Goal: Communication & Community: Ask a question

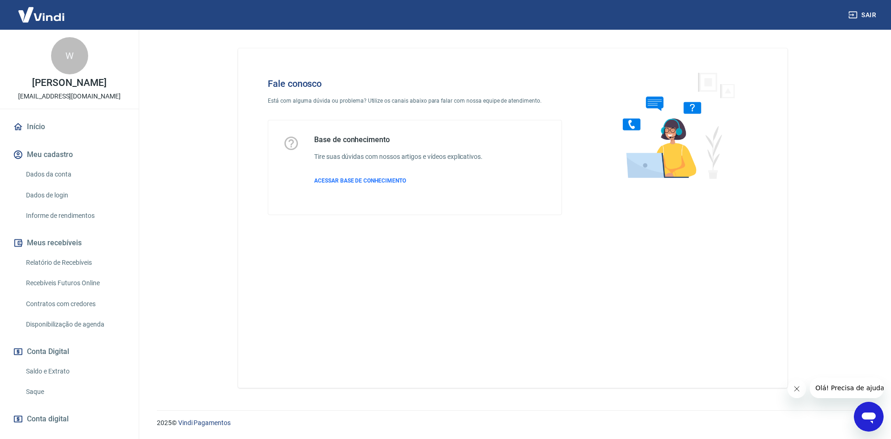
click at [873, 419] on icon "Abrir janela de mensagens" at bounding box center [869, 417] width 14 height 11
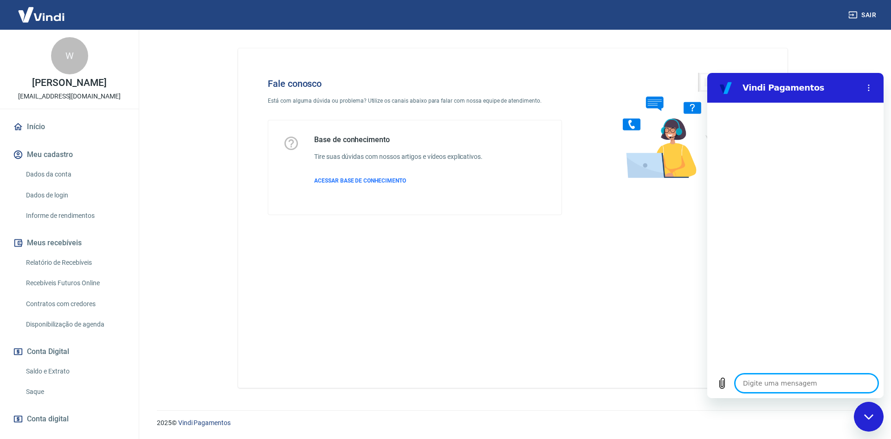
type textarea "x"
click at [809, 382] on textarea at bounding box center [806, 383] width 143 height 19
type textarea "o"
type textarea "x"
type textarea "oi"
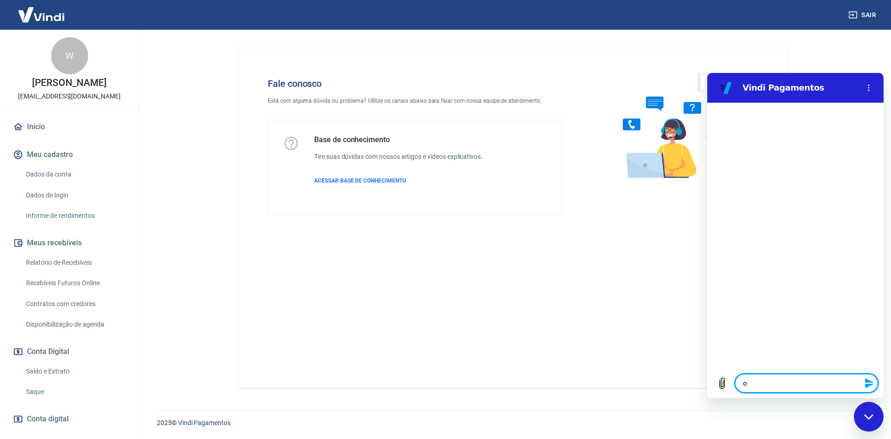
type textarea "x"
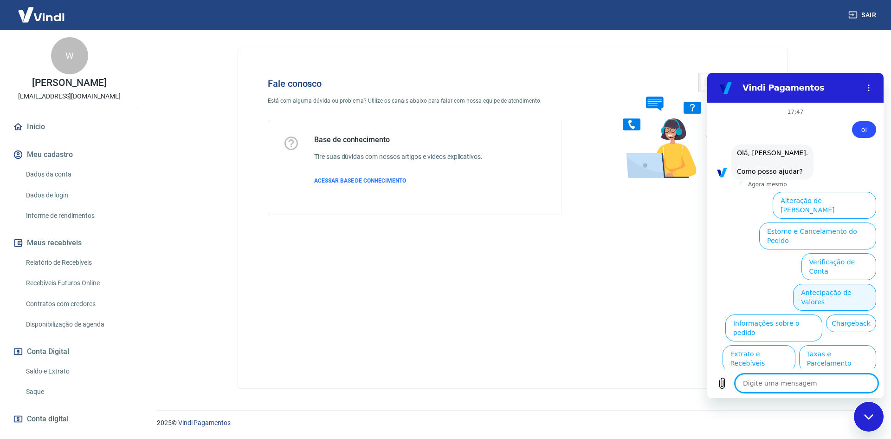
click at [815, 284] on button "Antecipação de Valores" at bounding box center [834, 297] width 83 height 27
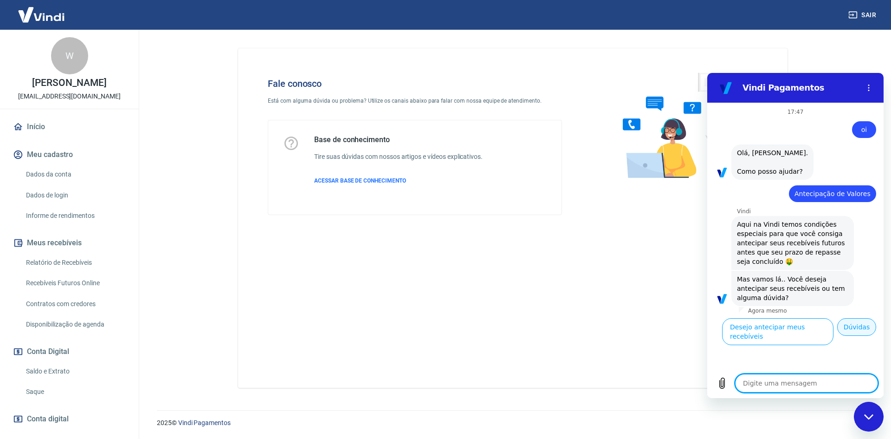
click at [852, 327] on button "Dúvidas" at bounding box center [856, 327] width 39 height 18
click at [795, 385] on textarea at bounding box center [806, 383] width 143 height 19
type textarea "x"
type textarea "f"
type textarea "x"
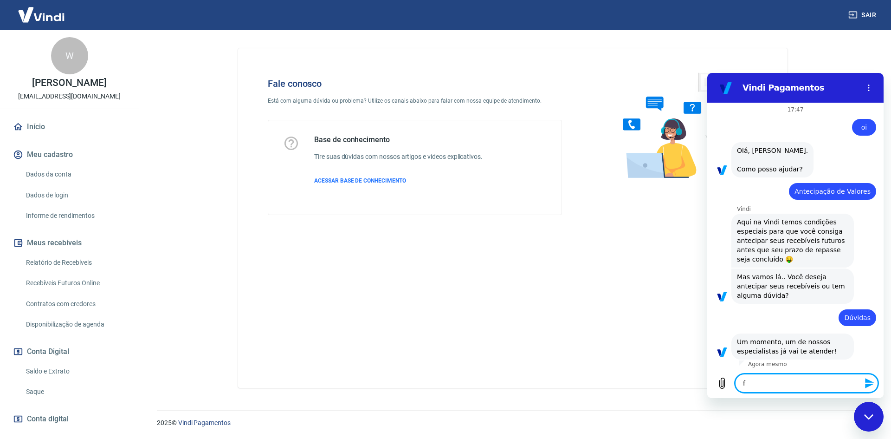
type textarea "fa"
type textarea "x"
type textarea "fal"
type textarea "x"
type textarea "fala"
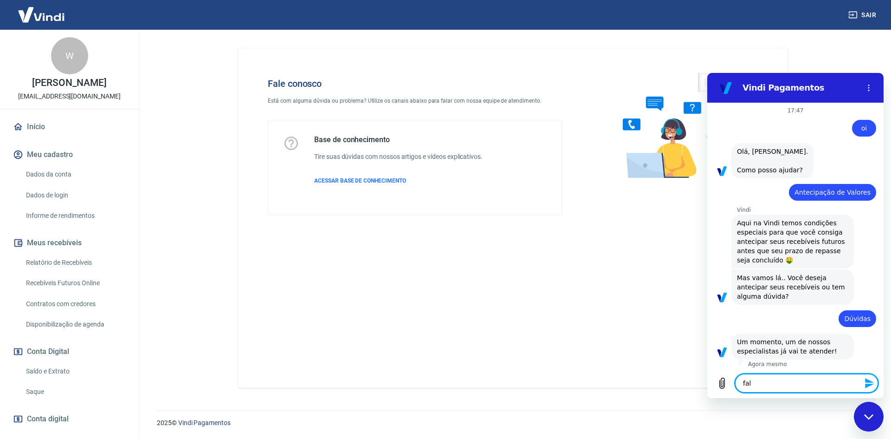
type textarea "x"
type textarea "falar"
type textarea "x"
type textarea "falar"
type textarea "x"
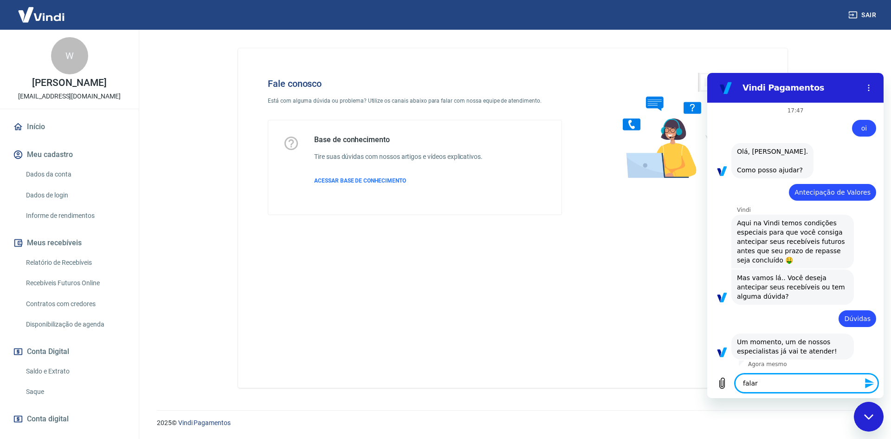
type textarea "falar c"
type textarea "x"
type textarea "falar co"
type textarea "x"
type textarea "falar com"
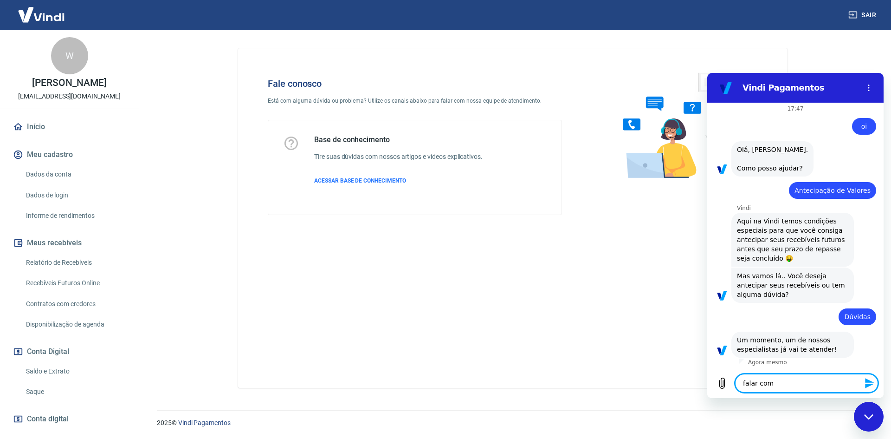
type textarea "x"
type textarea "falar com"
type textarea "x"
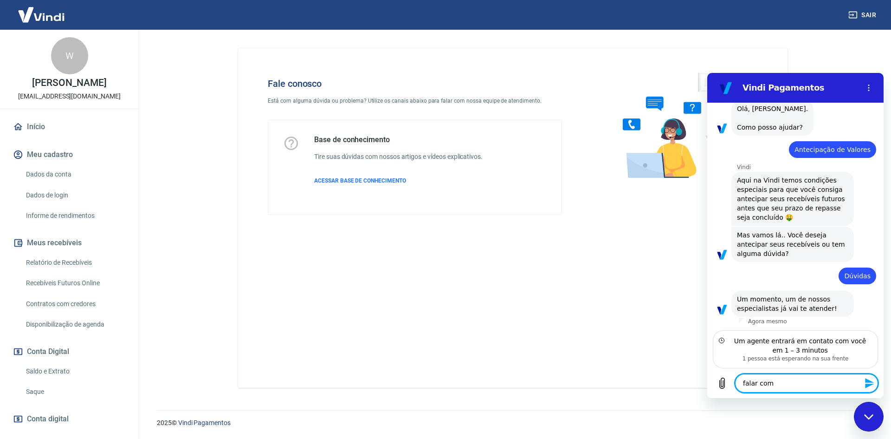
type textarea "falar com a"
type textarea "x"
type textarea "falar com at"
type textarea "x"
type textarea "falar com ate"
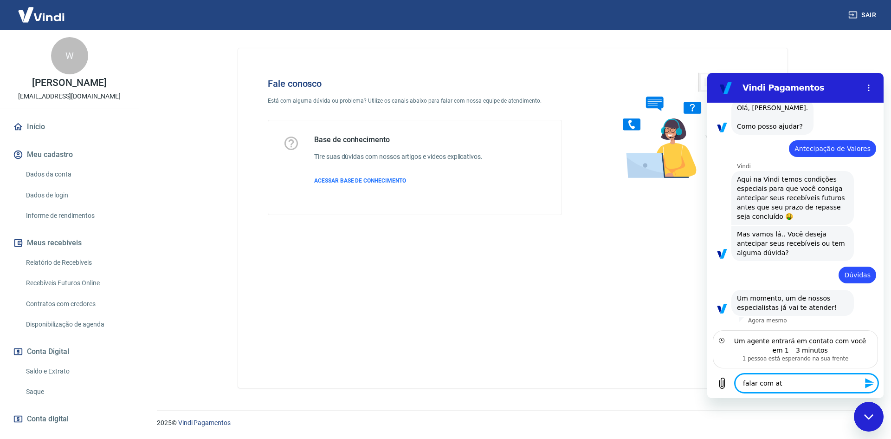
type textarea "x"
type textarea "falar com [GEOGRAPHIC_DATA]"
type textarea "x"
type textarea "falar com atend"
type textarea "x"
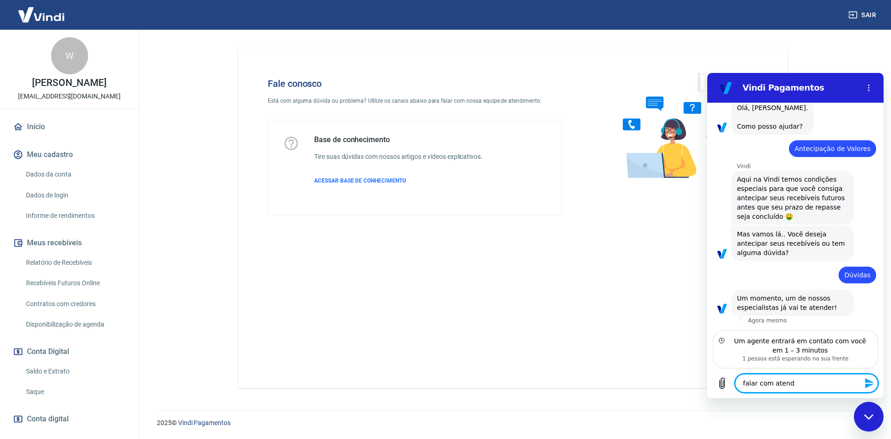
type textarea "falar com atende"
type textarea "x"
type textarea "falar com atenden"
type textarea "x"
type textarea "falar com atendent"
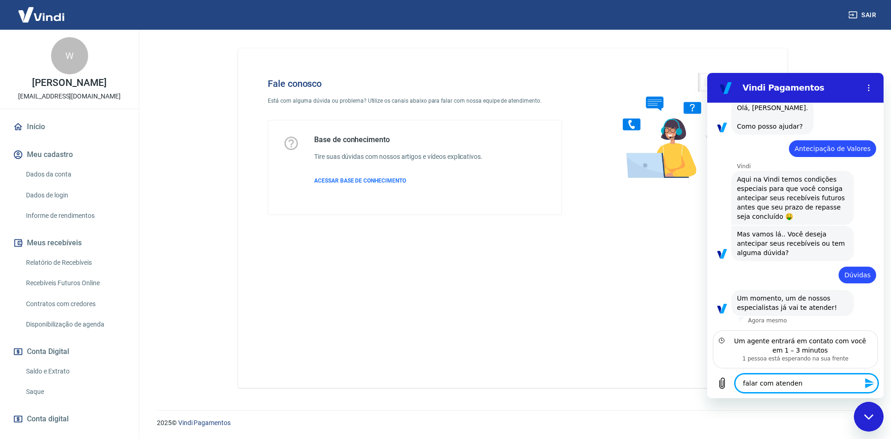
type textarea "x"
type textarea "falar com atendente"
type textarea "x"
type textarea "B"
type textarea "x"
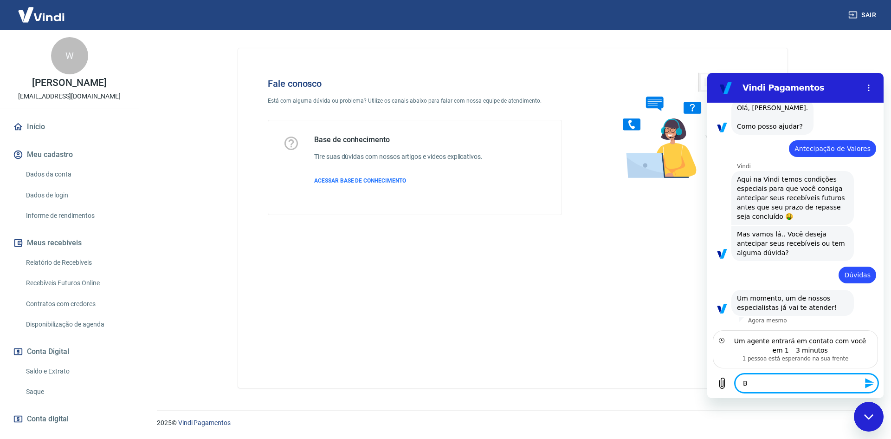
type textarea "Bo"
type textarea "x"
type textarea "Bom"
type textarea "x"
type textarea "Bom"
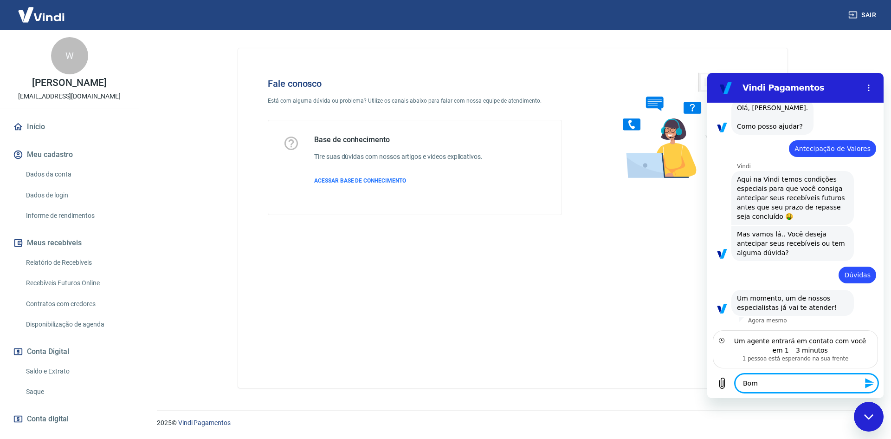
type textarea "x"
type textarea "Bom"
type textarea "x"
type textarea "Bo"
type textarea "x"
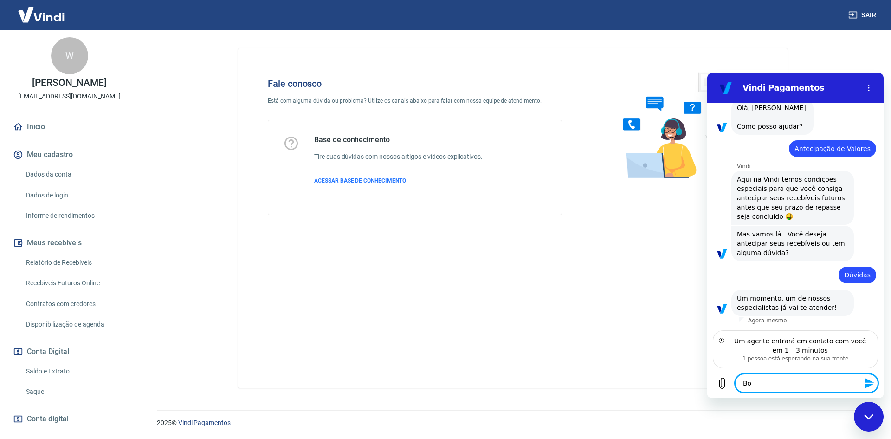
type textarea "Boa"
type textarea "x"
type textarea "Boa"
type textarea "x"
type textarea "Boa T"
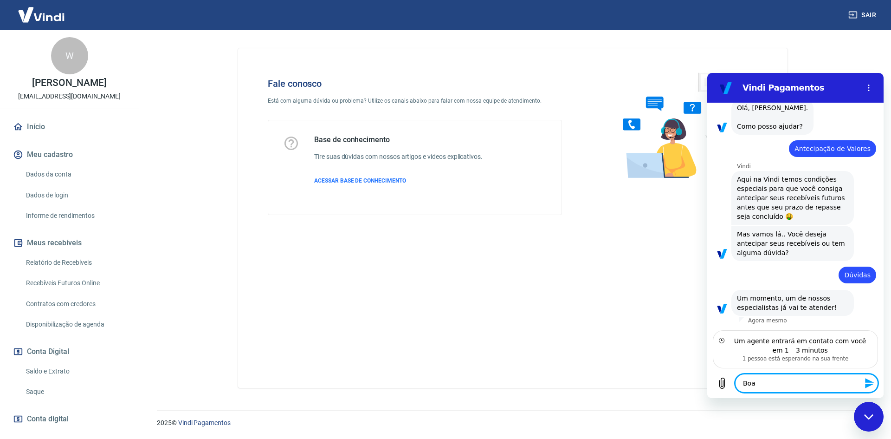
type textarea "x"
type textarea "Boa Ta"
type textarea "x"
type textarea "Boa Tar"
type textarea "x"
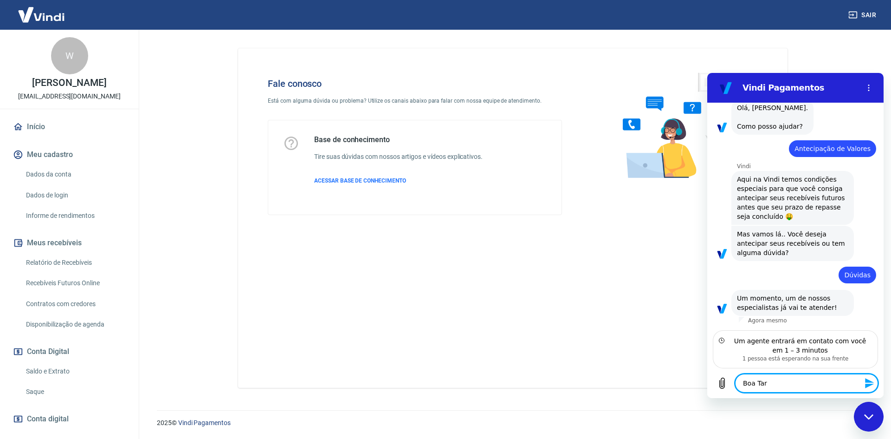
type textarea "Boa Tard"
type textarea "x"
type textarea "Boa Tarde"
type textarea "x"
type textarea "Boa Tarde,"
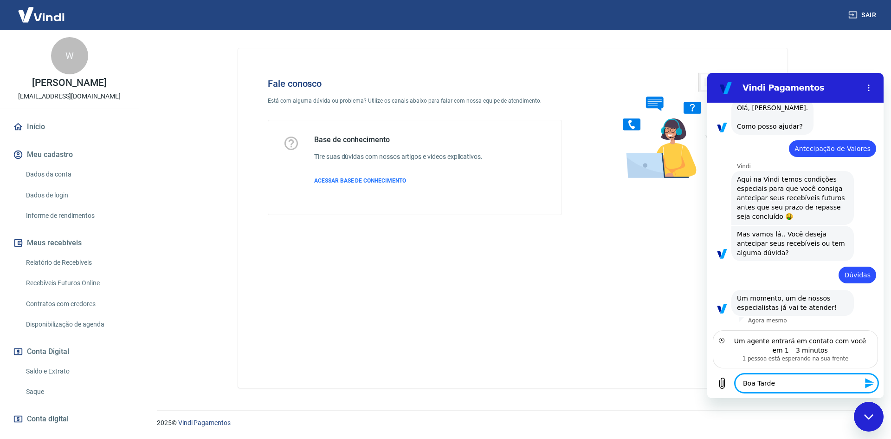
type textarea "x"
type textarea "Boa Tarde,"
type textarea "x"
type textarea "Boa Tarde,"
type textarea "x"
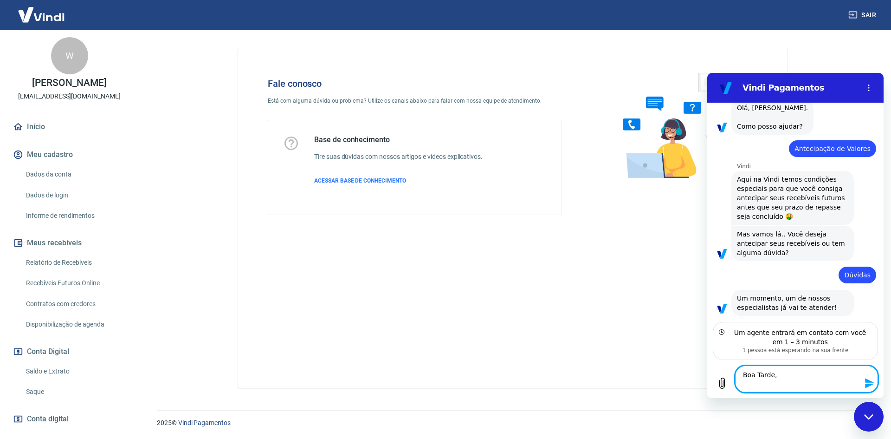
type textarea "Boa Tarde,"
type textarea "x"
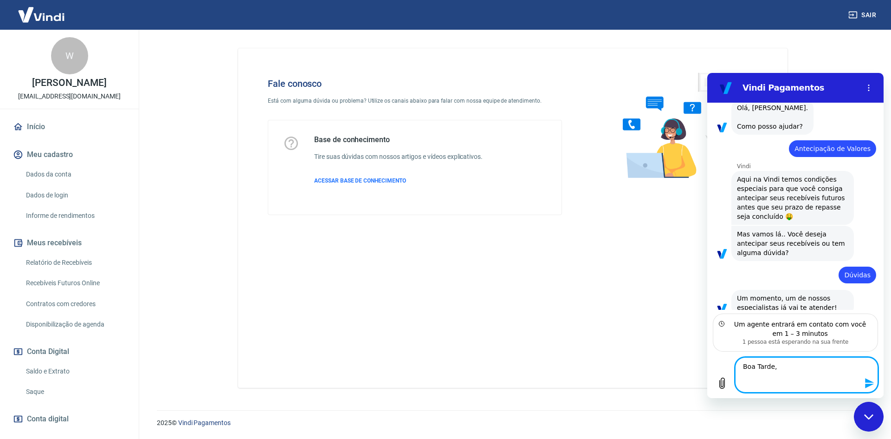
type textarea "Boa Tarde, P"
type textarea "x"
type textarea "Boa Tarde, Pe"
type textarea "x"
type textarea "Boa Tarde, Ped"
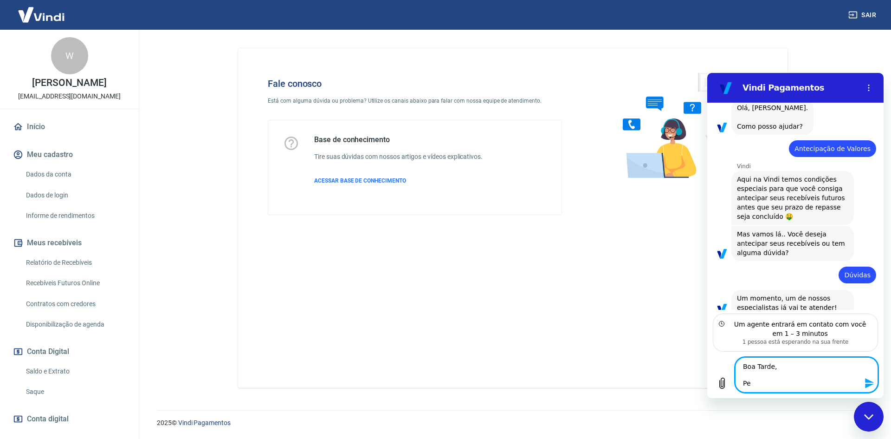
type textarea "x"
type textarea "Boa Tarde, [GEOGRAPHIC_DATA]"
type textarea "x"
type textarea "Boa Tarde, Pedid"
type textarea "x"
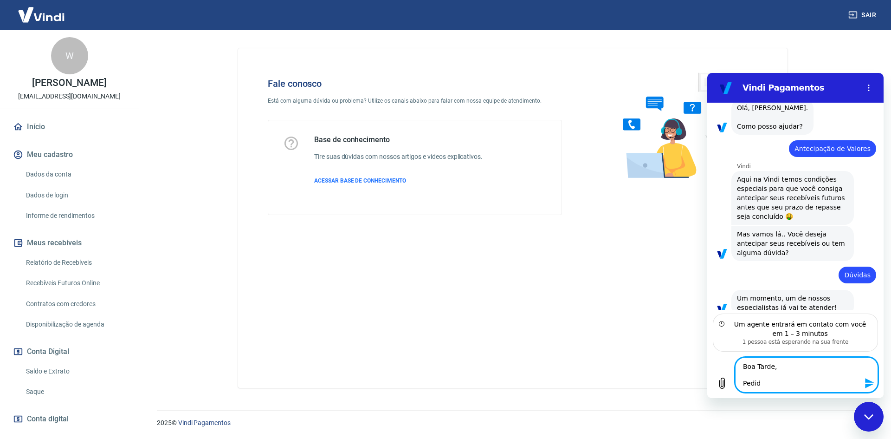
type textarea "Boa Tarde, [GEOGRAPHIC_DATA]"
type textarea "x"
type textarea "Boa Tarde, [GEOGRAPHIC_DATA]"
type textarea "x"
paste textarea "Transaction TRANSAÇÃO 229133723"
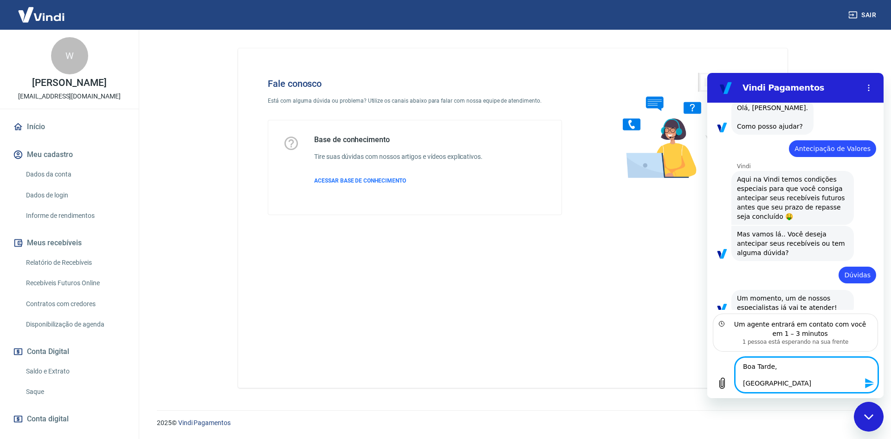
type textarea "Boa Tarde, Pedido Transaction TRANSAÇÃO 229133723"
type textarea "x"
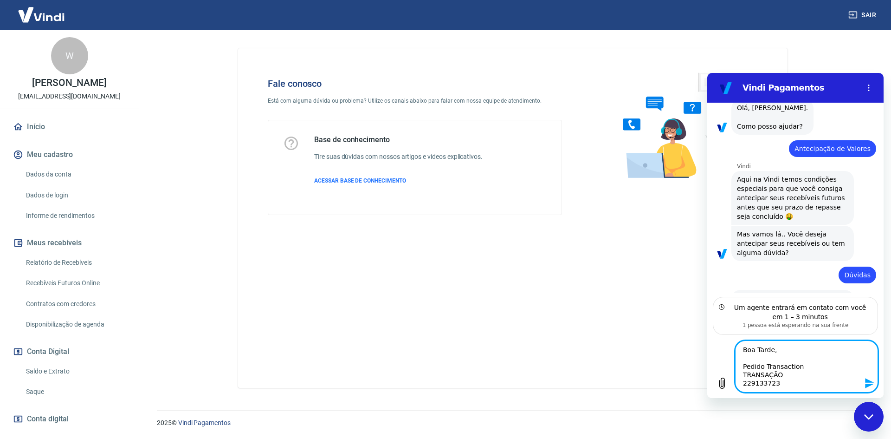
drag, startPoint x: 798, startPoint y: 369, endPoint x: 729, endPoint y: 370, distance: 68.2
click at [729, 370] on div "Digite uma mensagem Boa Tarde, Pedido Transaction TRANSAÇÃO 229133723 x" at bounding box center [795, 366] width 176 height 63
type textarea "Boa Tarde, TRANSAÇÃO 229133723"
type textarea "x"
type textarea "Boa Tarde, TRANSAÇÃO 229133723"
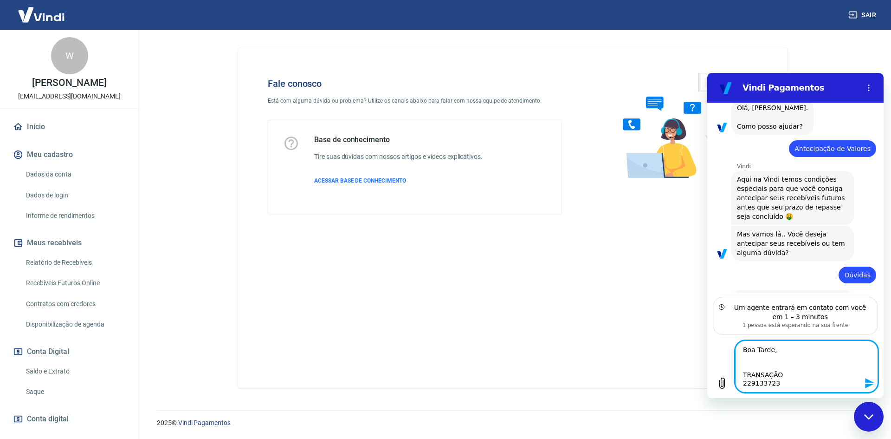
type textarea "x"
click at [785, 375] on textarea "Boa Tarde, TRANSAÇÃO 229133723" at bounding box center [806, 371] width 143 height 44
type textarea "Boa Tarde, TRANSAÇÃO229133723"
type textarea "x"
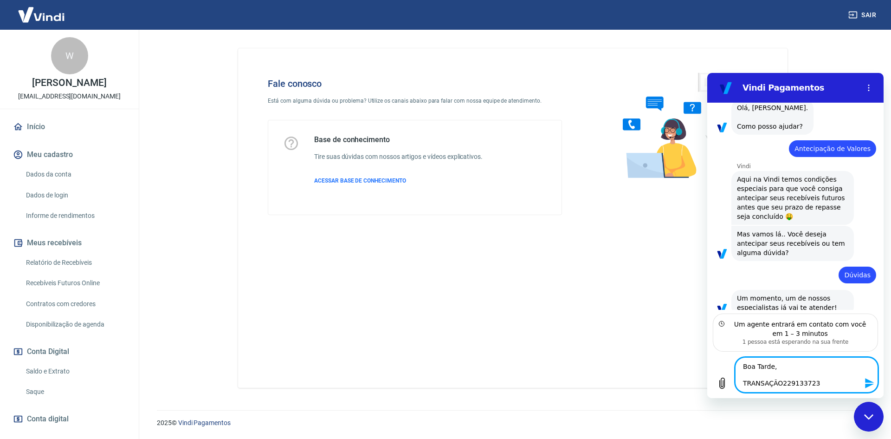
type textarea "Boa Tarde, TRANSAÇÃO 229133723"
type textarea "x"
click at [821, 383] on textarea "Boa Tarde, TRANSAÇÃO 229133723" at bounding box center [806, 374] width 143 height 35
type textarea "Boa Tarde, TRANSAÇÃO 229133723"
type textarea "x"
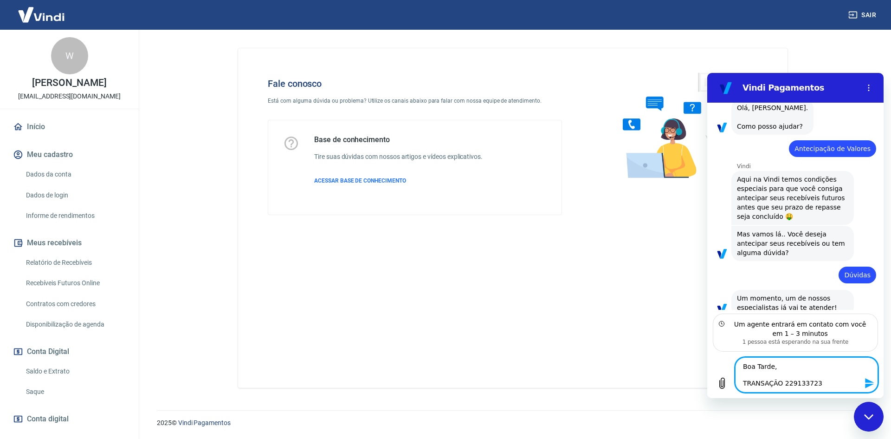
type textarea "Boa Tarde, TRANSAÇÃO 229133723 f"
type textarea "x"
type textarea "Boa Tarde, TRANSAÇÃO 229133723 fo"
type textarea "x"
type textarea "Boa Tarde, TRANSAÇÃO 229133723 foi"
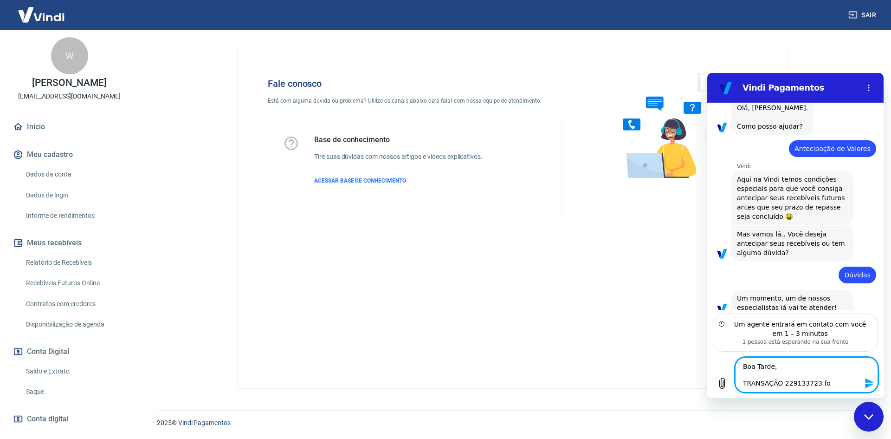
type textarea "x"
type textarea "Boa Tarde, TRANSAÇÃO 229133723 foi"
type textarea "x"
type textarea "Boa Tarde, TRANSAÇÃO 229133723 foi n"
type textarea "x"
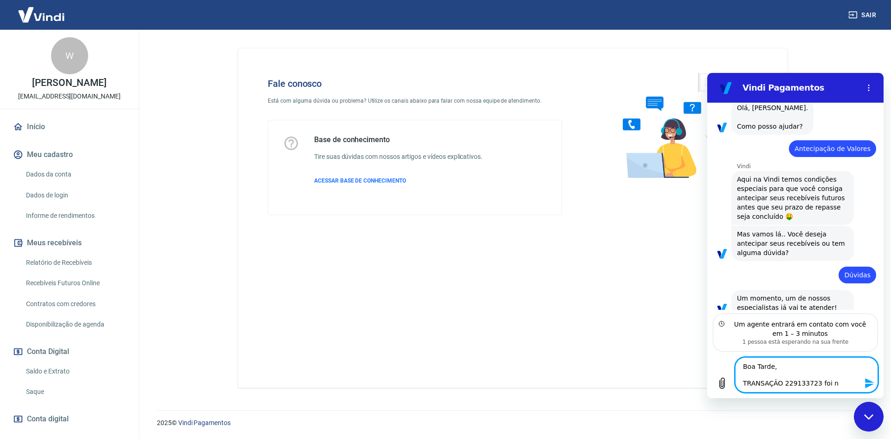
type textarea "Boa Tarde, TRANSAÇÃO 229133723 foi no"
type textarea "x"
type textarea "Boa Tarde, TRANSAÇÃO 229133723 foi no"
type textarea "x"
type textarea "Boa Tarde, TRANSAÇÃO 229133723 foi no p"
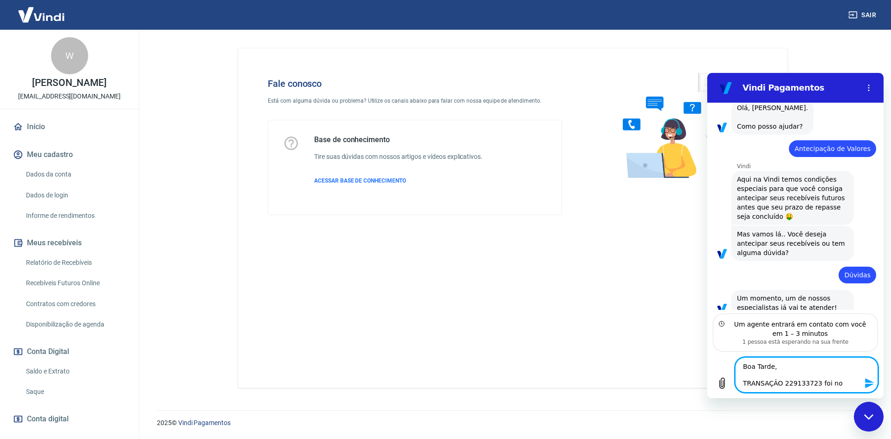
type textarea "x"
type textarea "Boa Tarde, TRANSAÇÃO 229133723 foi no pi"
type textarea "x"
type textarea "Boa Tarde, TRANSAÇÃO 229133723 foi no pix"
type textarea "x"
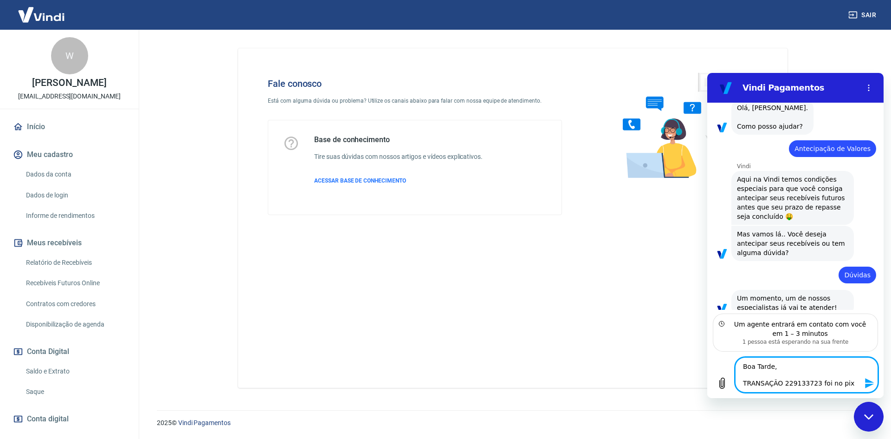
type textarea "Boa Tarde, TRANSAÇÃO 229133723 foi no pix"
type textarea "x"
type textarea "Boa Tarde, TRANSAÇÃO 229133723 foi no pix a"
type textarea "x"
type textarea "Boa Tarde, TRANSAÇÃO 229133723 foi no pix an"
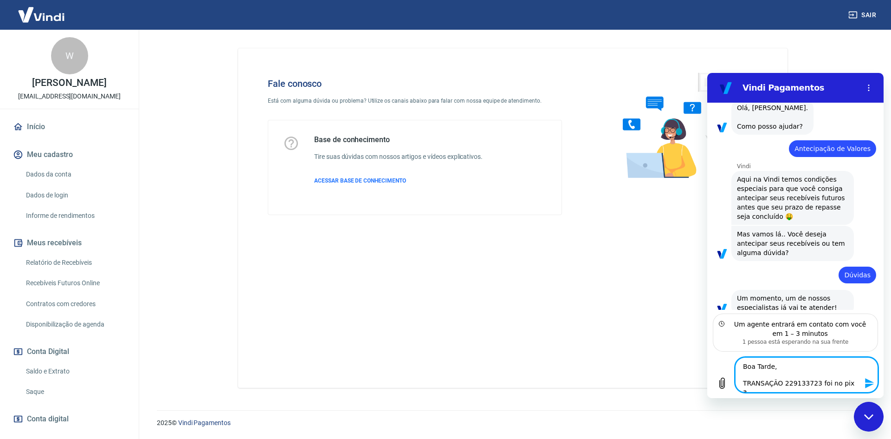
type textarea "x"
type textarea "Boa Tarde, TRANSAÇÃO 229133723 foi no pix ant"
type textarea "x"
type textarea "Boa Tarde, TRANSAÇÃO 229133723 foi no pix ante"
type textarea "x"
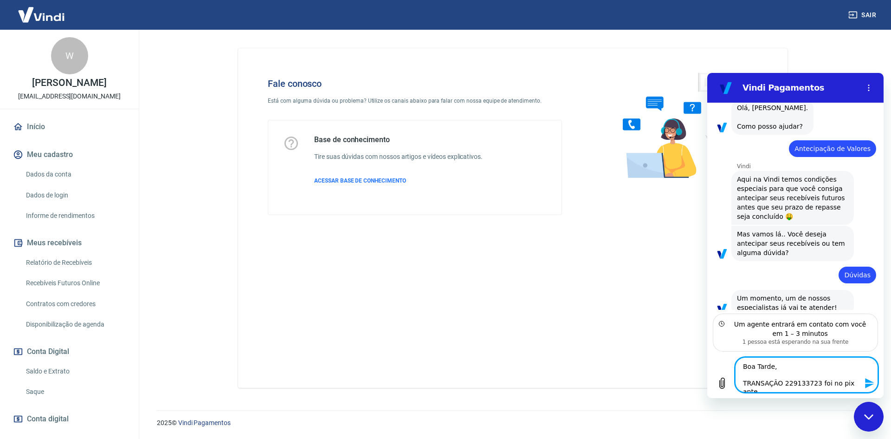
type textarea "Boa Tarde, TRANSAÇÃO 229133723 foi no pix antes"
type textarea "x"
type textarea "Boa Tarde, TRANSAÇÃO 229133723 foi no pix antes"
type textarea "x"
type textarea "Boa Tarde, TRANSAÇÃO 229133723 foi no pix antes d"
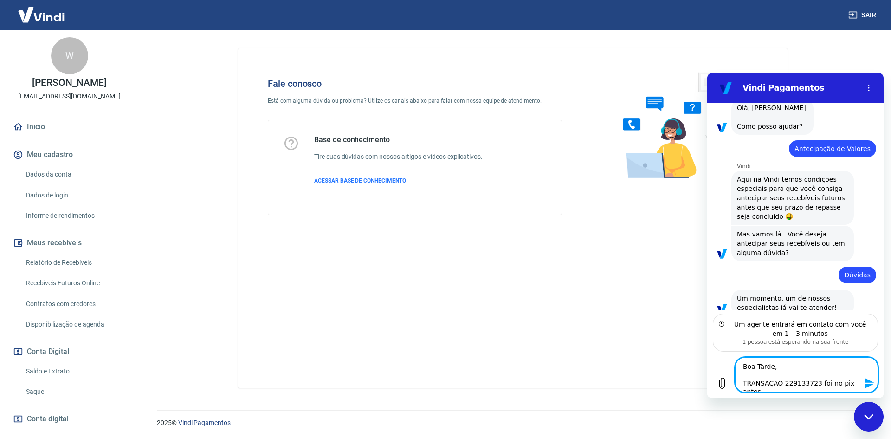
type textarea "x"
type textarea "Boa Tarde, TRANSAÇÃO 229133723 foi no pix antes da"
type textarea "x"
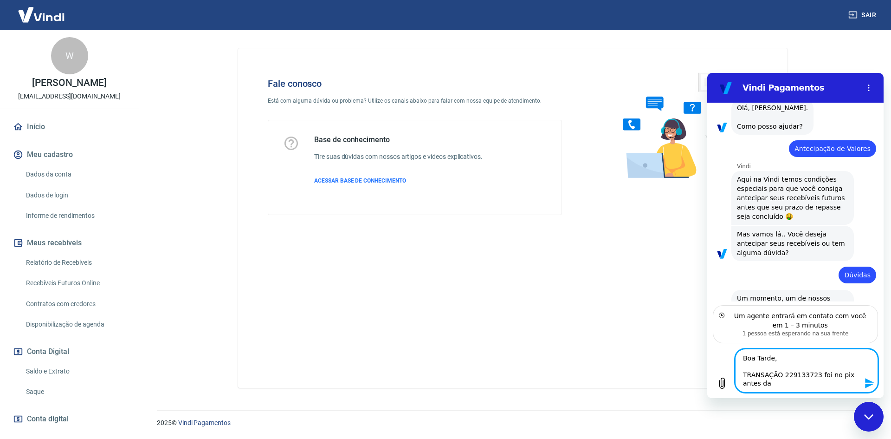
type textarea "Boa Tarde, TRANSAÇÃO 229133723 foi no pix antes das"
type textarea "x"
type textarea "Boa Tarde, TRANSAÇÃO 229133723 foi no pix antes da"
type textarea "x"
type textarea "Boa Tarde, TRANSAÇÃO 229133723 foi no pix antes d"
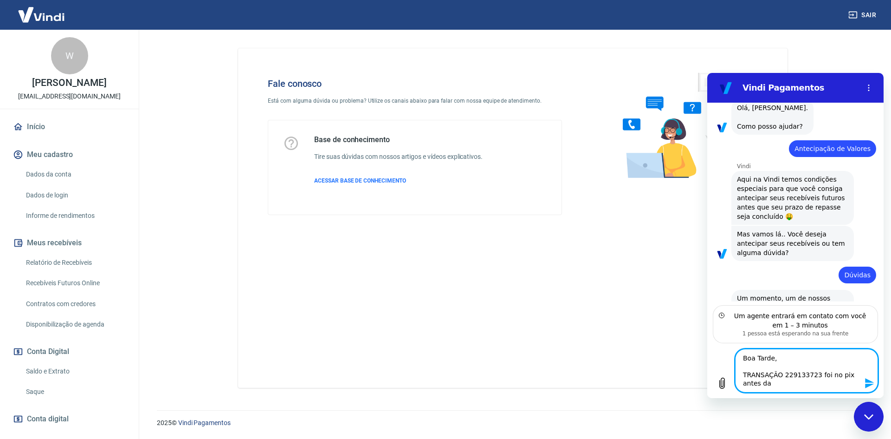
type textarea "x"
type textarea "Boa Tarde, TRANSAÇÃO 229133723 foi no pix antes do"
type textarea "x"
type textarea "Boa Tarde, TRANSAÇÃO 229133723 foi no pix antes do"
type textarea "x"
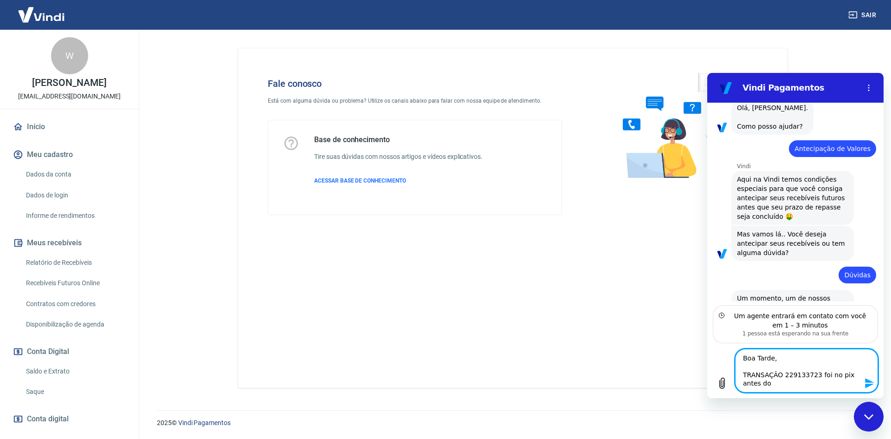
type textarea "Boa Tarde, TRANSAÇÃO 229133723 foi no pix antes do m"
type textarea "x"
type textarea "Boa Tarde, TRANSAÇÃO 229133723 foi no pix antes do me"
type textarea "x"
type textarea "Boa Tarde, TRANSAÇÃO 229133723 foi no pix antes do mei"
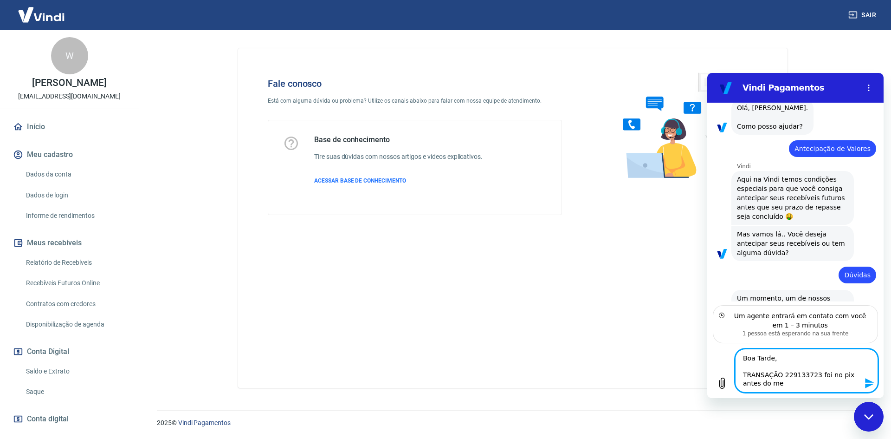
type textarea "x"
type textarea "Boa Tarde, TRANSAÇÃO 229133723 foi no pix antes do meio"
type textarea "x"
type textarea "Boa Tarde, TRANSAÇÃO 229133723 foi no pix antes do meio"
type textarea "x"
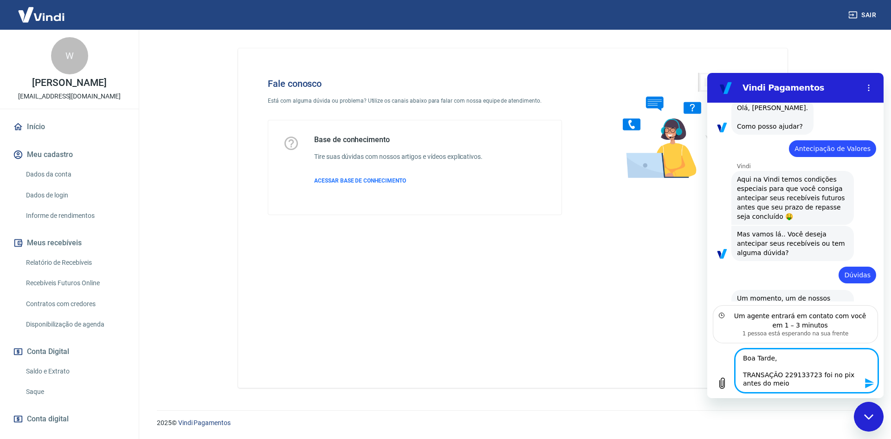
type textarea "Boa Tarde, TRANSAÇÃO 229133723 foi no pix antes do meio 1"
type textarea "x"
type textarea "Boa Tarde, TRANSAÇÃO 229133723 foi no pix antes do meio"
type textarea "x"
type textarea "Boa Tarde, TRANSAÇÃO 229133723 foi no pix antes do meio"
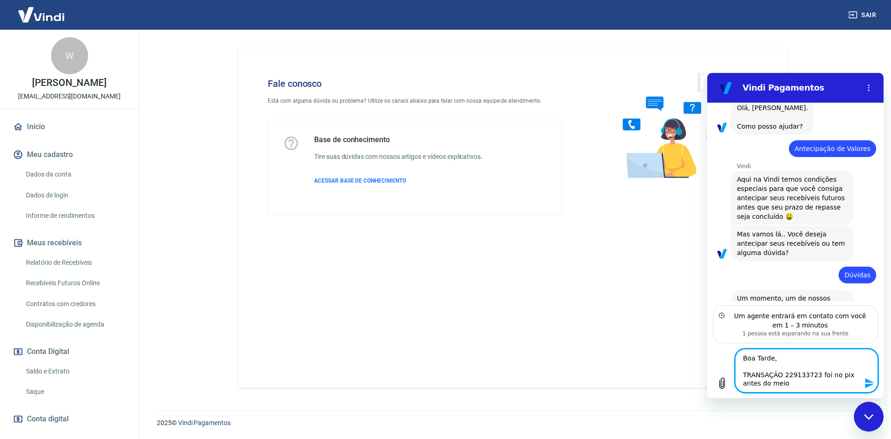
type textarea "x"
type textarea "Boa Tarde, TRANSAÇÃO 229133723 foi no pix antes do meio"
type textarea "x"
type textarea "Boa Tarde, TRANSAÇÃO 229133723 foi no pix antes do meio d"
type textarea "x"
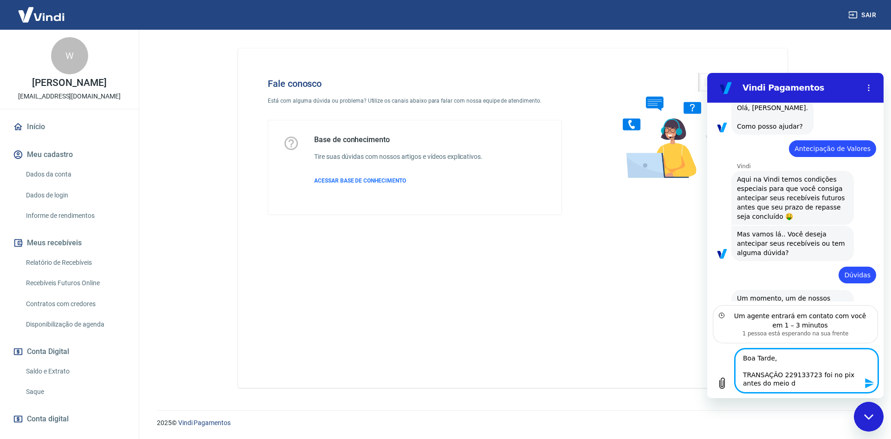
type textarea "Boa Tarde, TRANSAÇÃO 229133723 foi no pix antes do meio di"
type textarea "x"
type textarea "Boa Tarde, TRANSAÇÃO 229133723 foi no pix antes do meio dia"
type textarea "x"
type textarea "Boa Tarde, TRANSAÇÃO 229133723 foi no pix antes do meio dia,"
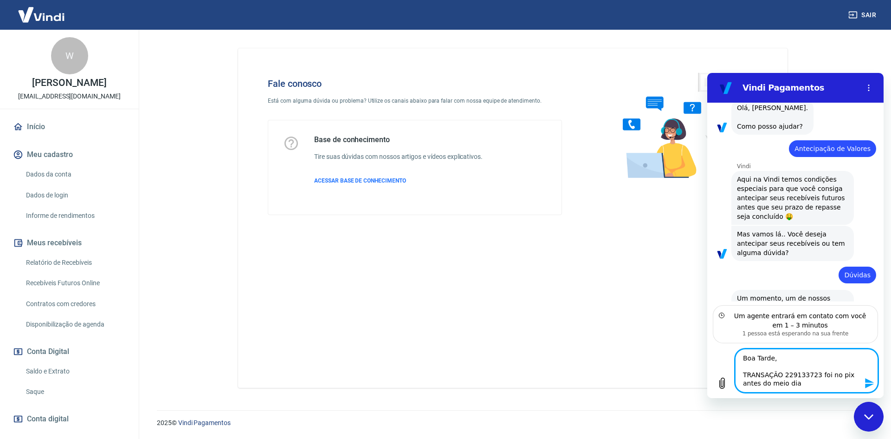
type textarea "x"
type textarea "Boa Tarde, TRANSAÇÃO 229133723 foi no pix antes do meio dia,"
type textarea "x"
type textarea "Boa Tarde, TRANSAÇÃO 229133723 foi no pix antes do meio dia, a"
type textarea "x"
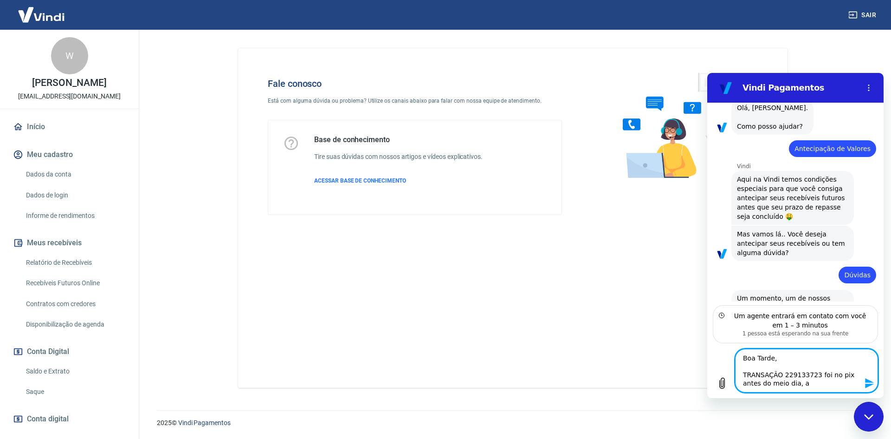
type textarea "Boa Tarde, TRANSAÇÃO 229133723 foi no pix antes do meio dia, at"
type textarea "x"
type textarea "Boa Tarde, TRANSAÇÃO 229133723 foi no pix antes do meio dia, até"
type textarea "x"
type textarea "Boa Tarde, TRANSAÇÃO 229133723 foi no pix antes do meio dia, até"
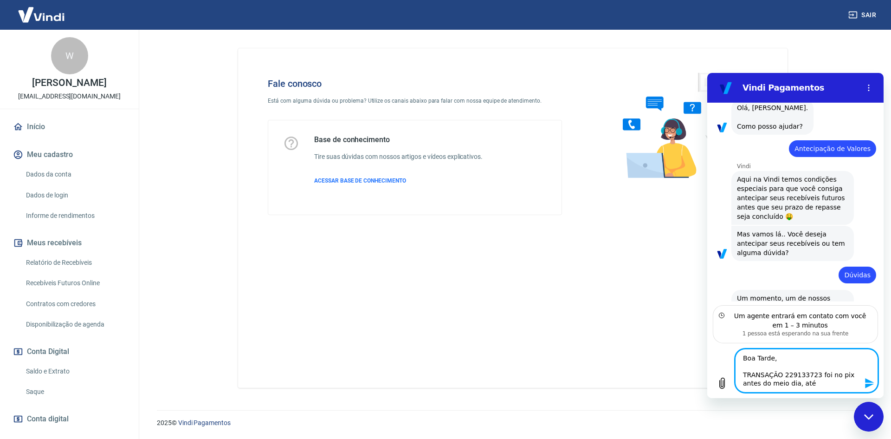
type textarea "x"
type textarea "Boa Tarde, TRANSAÇÃO 229133723 foi no pix antes do meio dia, até a"
type textarea "x"
type textarea "Boa Tarde, TRANSAÇÃO 229133723 foi no pix antes do meio dia, até ag"
type textarea "x"
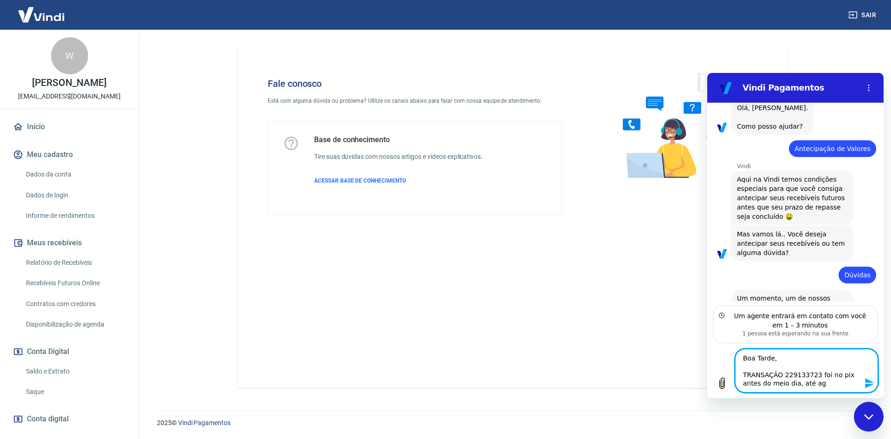
type textarea "Boa Tarde, TRANSAÇÃO 229133723 foi no pix antes do meio dia, até ago"
type textarea "x"
type textarea "Boa Tarde, TRANSAÇÃO 229133723 foi no pix antes do meio dia, até agor"
type textarea "x"
type textarea "Boa Tarde, TRANSAÇÃO 229133723 foi no pix antes do meio dia, até agora"
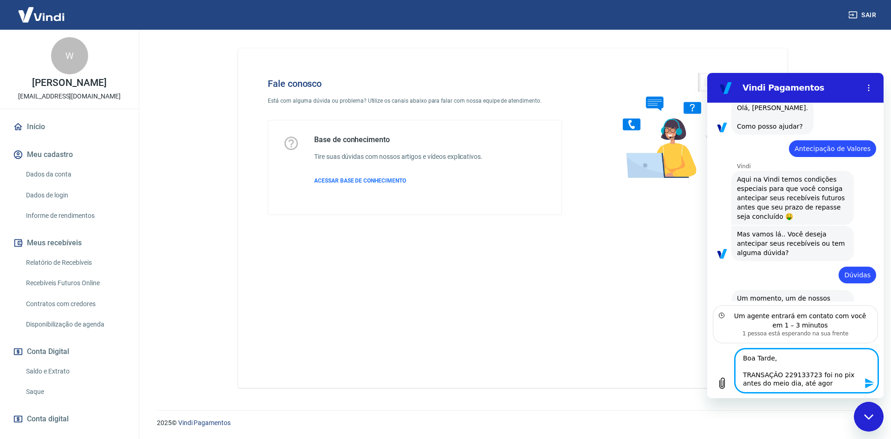
type textarea "x"
type textarea "Boa Tarde, TRANSAÇÃO 229133723 foi no pix antes do meio dia, até agora"
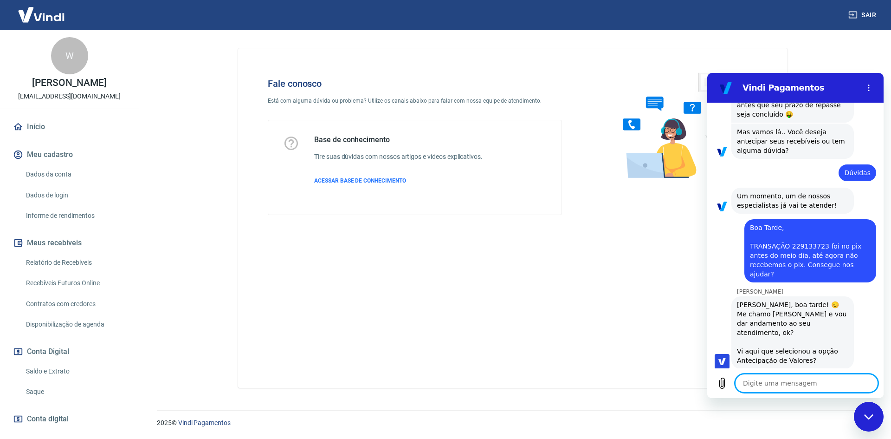
scroll to position [149, 0]
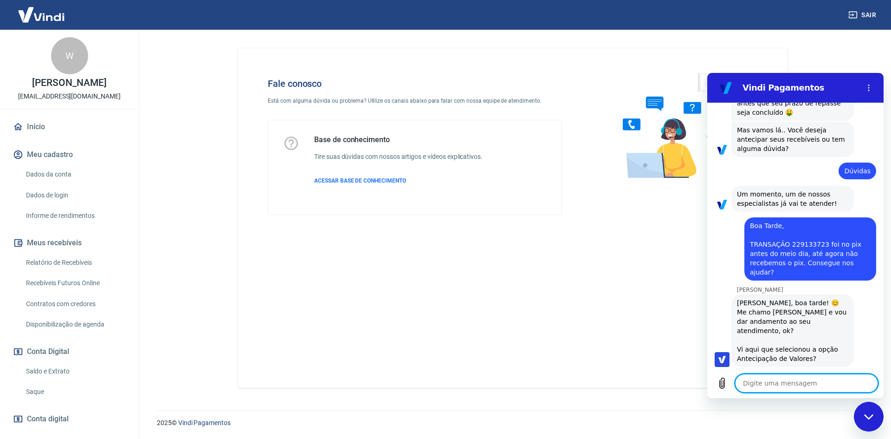
click at [821, 383] on textarea at bounding box center [806, 383] width 143 height 19
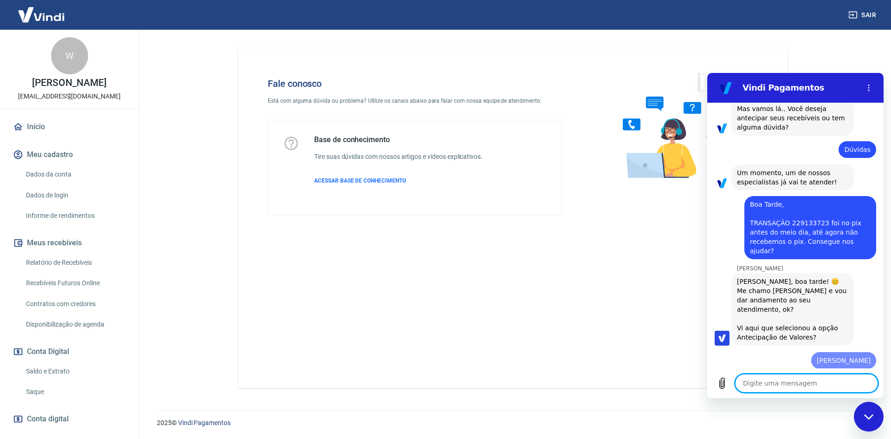
paste textarea "Boa Tarde, TRANSAÇÃO 229133723 foi no pix antes do meio dia, até agora não rece…"
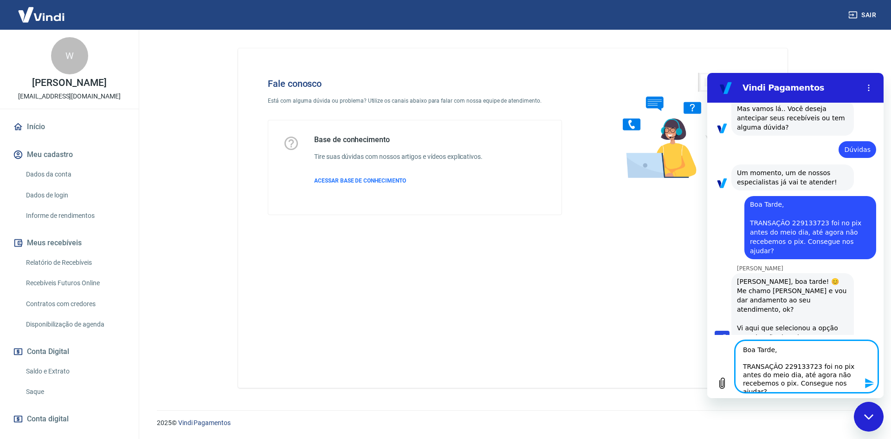
scroll to position [205, 0]
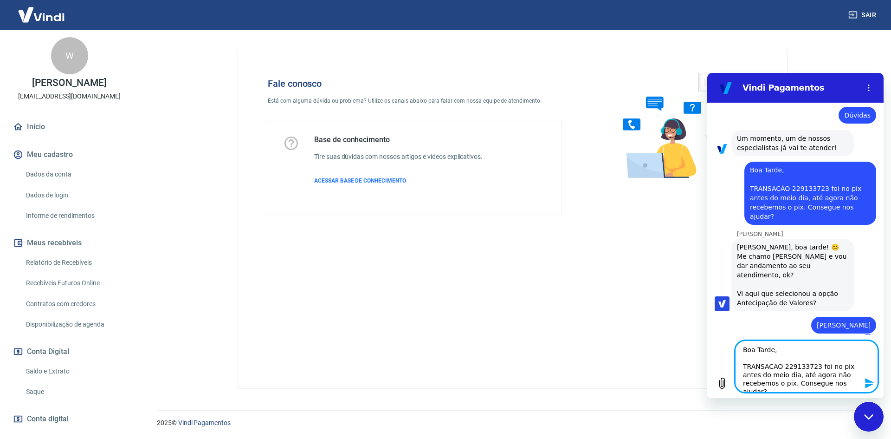
drag, startPoint x: 779, startPoint y: 351, endPoint x: 597, endPoint y: 347, distance: 182.5
click at [707, 347] on html "Vindi Pagamentos 17:47 diz: oi Enviado · 17:47 diz: [PERSON_NAME], [PERSON_NAME…" at bounding box center [795, 235] width 176 height 325
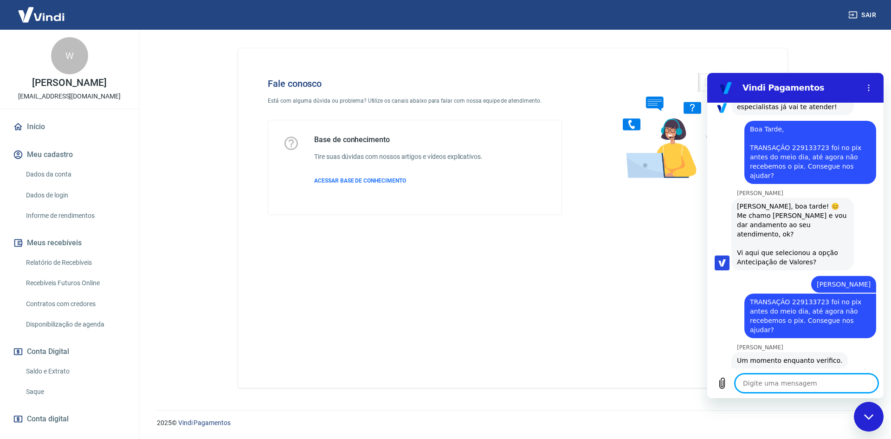
scroll to position [256, 0]
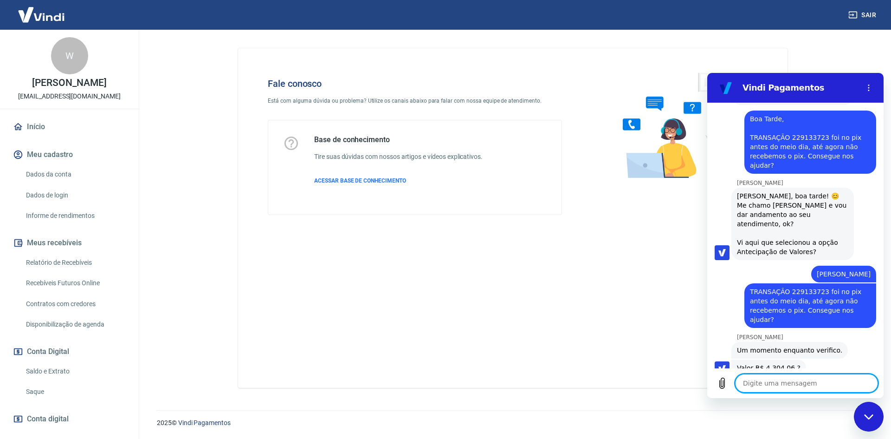
click at [815, 382] on textarea at bounding box center [806, 383] width 143 height 19
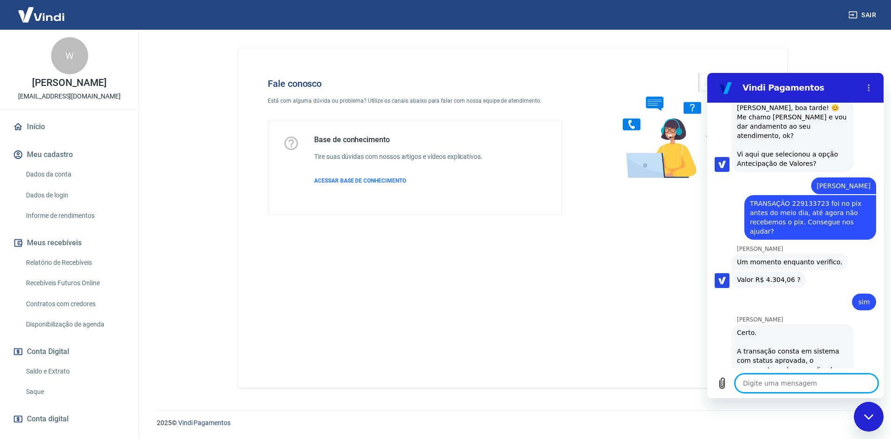
scroll to position [346, 0]
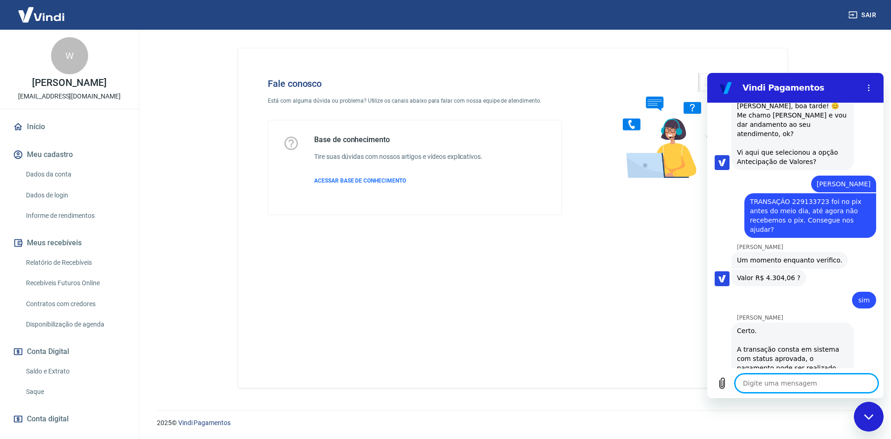
click at [815, 382] on textarea at bounding box center [806, 383] width 143 height 19
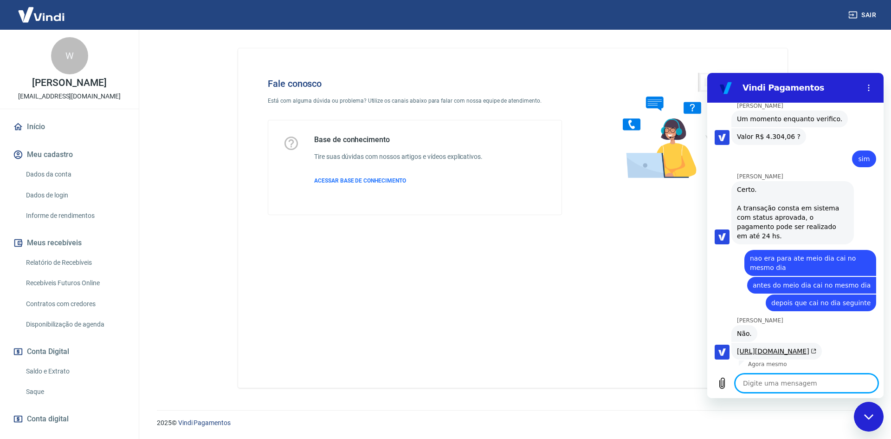
scroll to position [517, 0]
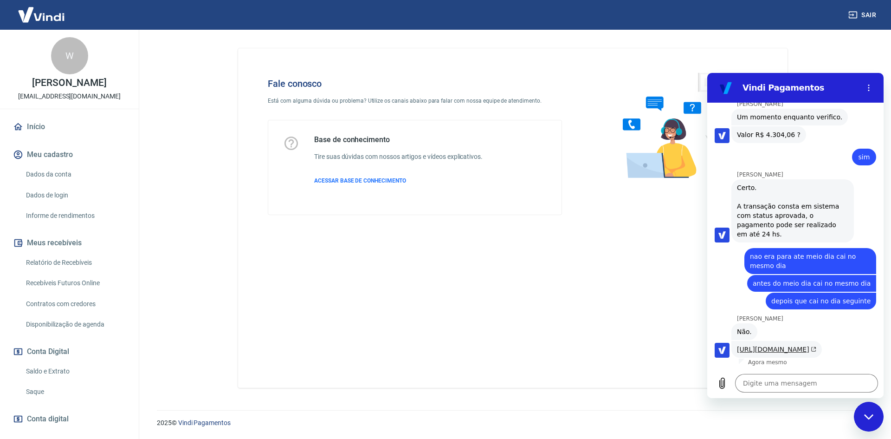
click at [761, 345] on link "[URL][DOMAIN_NAME]" at bounding box center [776, 348] width 79 height 7
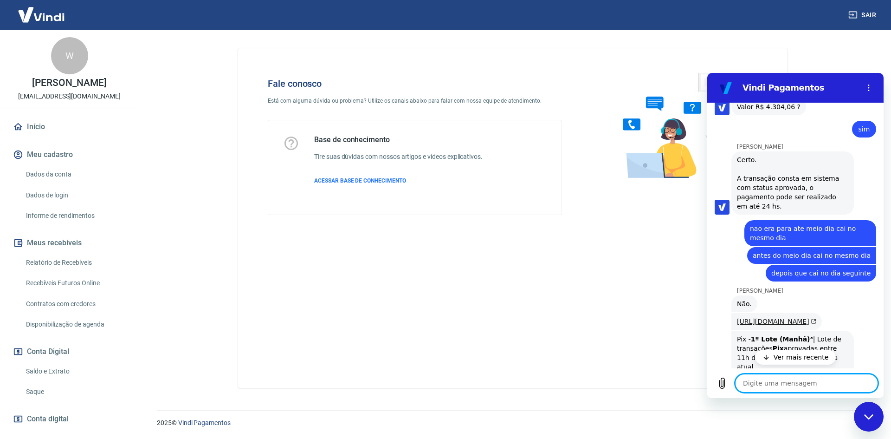
scroll to position [558, 0]
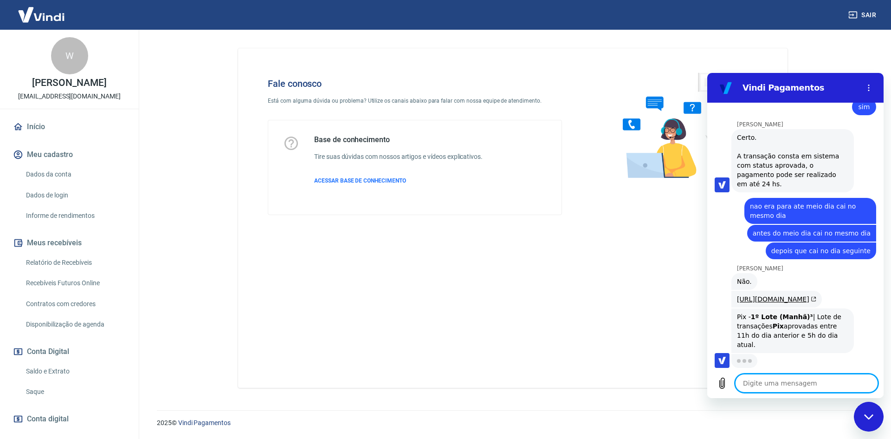
click at [800, 382] on textarea at bounding box center [806, 383] width 143 height 19
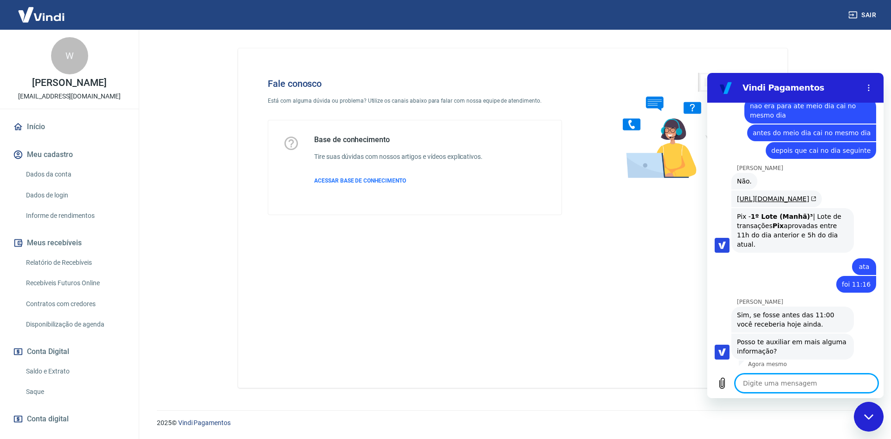
scroll to position [660, 0]
click at [785, 378] on textarea at bounding box center [806, 383] width 143 height 19
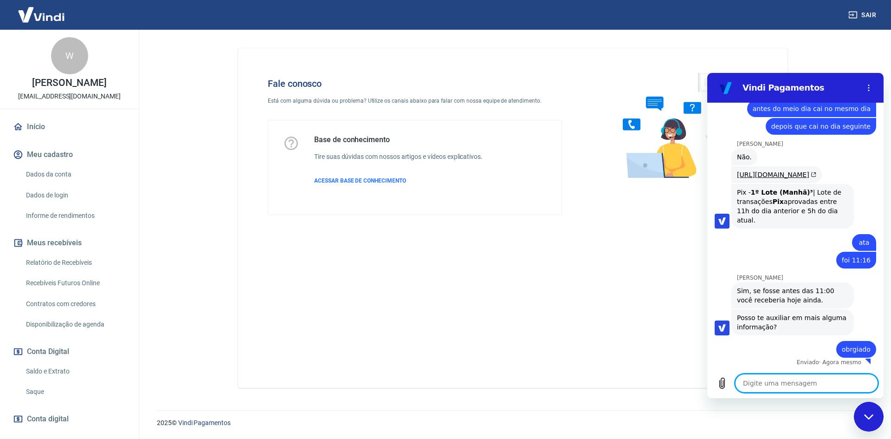
scroll to position [682, 0]
